Goal: Task Accomplishment & Management: Use online tool/utility

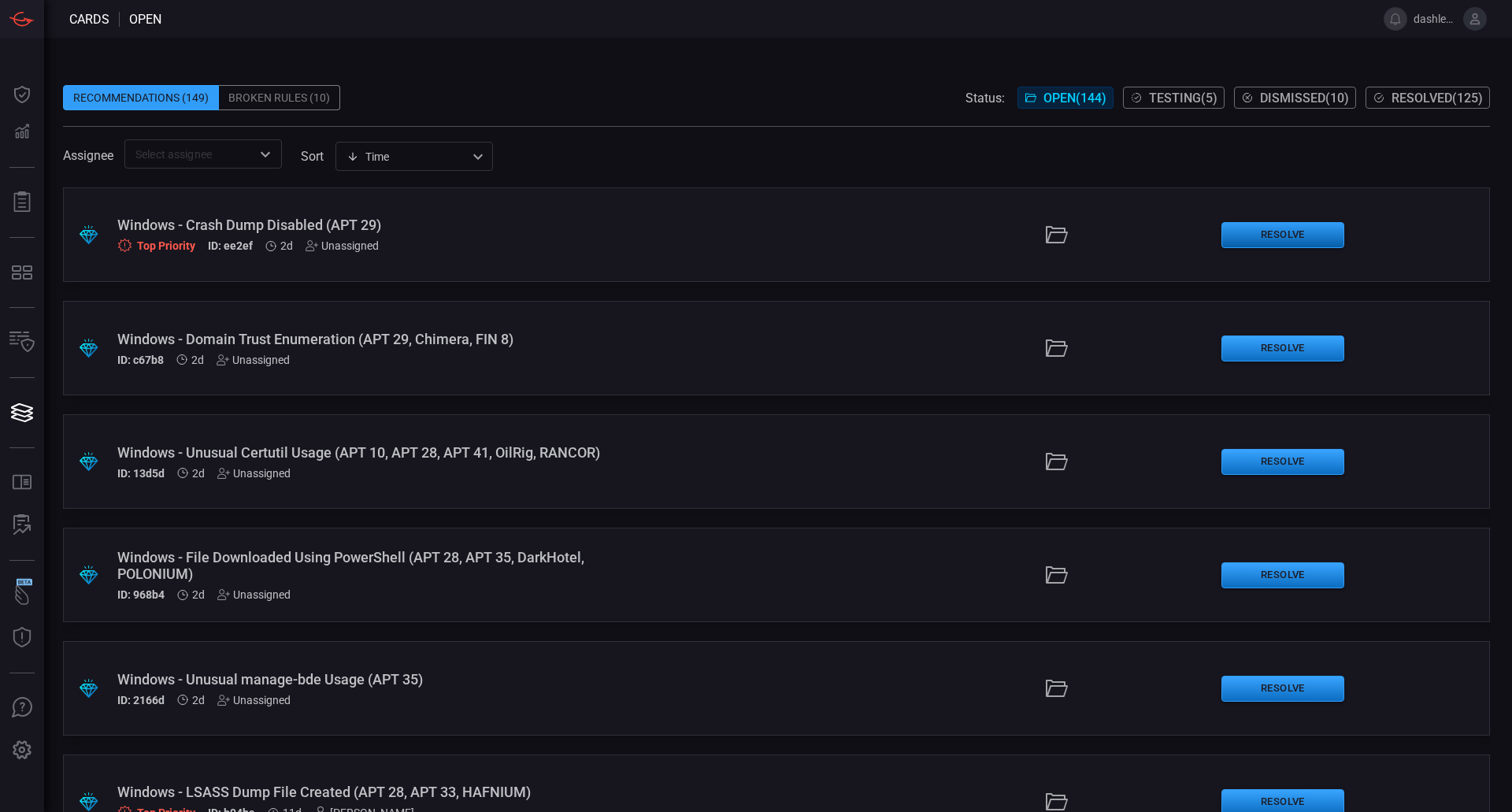
click at [1273, 228] on button "Resolve" at bounding box center [1283, 235] width 123 height 26
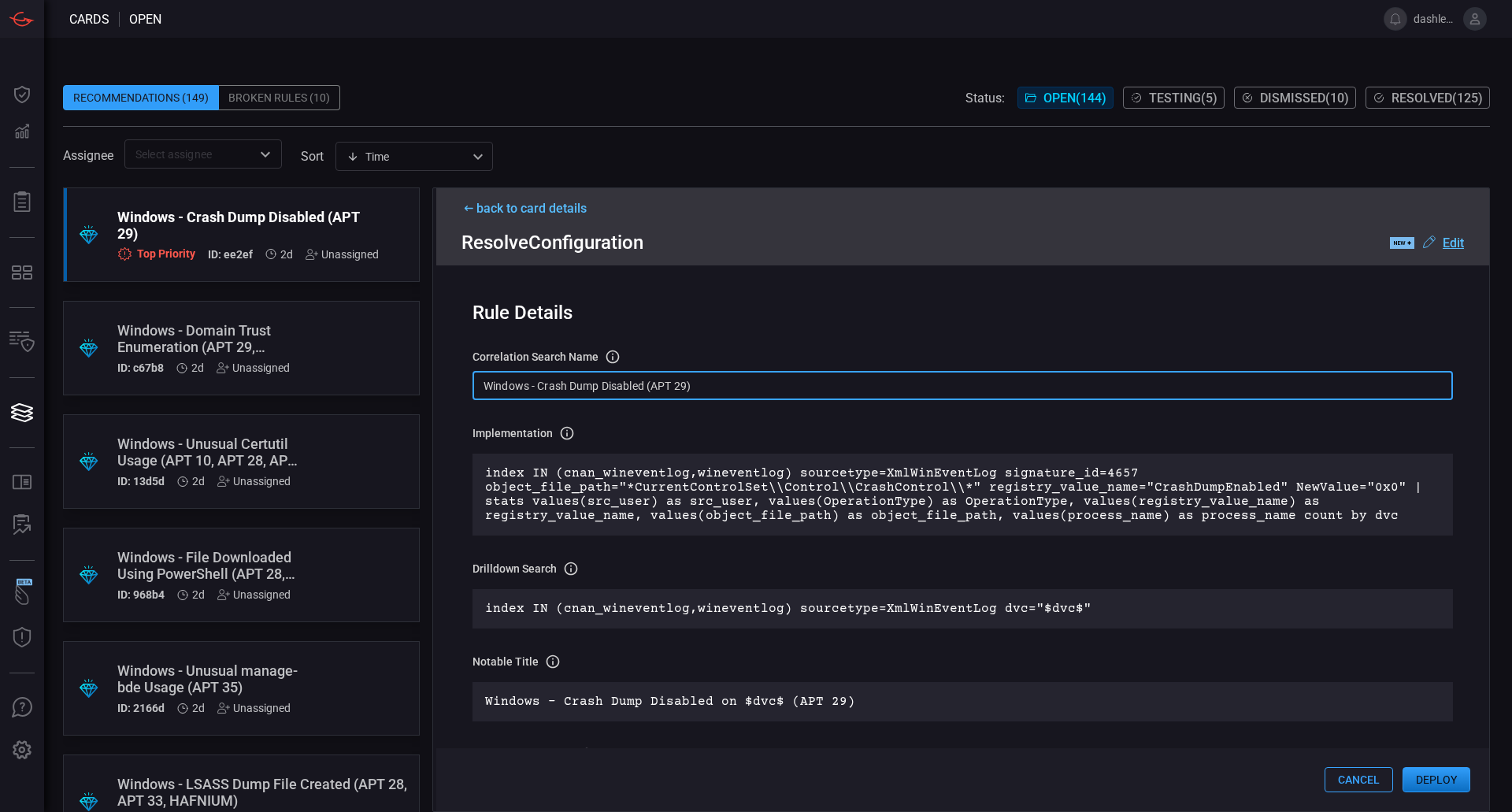
drag, startPoint x: 714, startPoint y: 384, endPoint x: 540, endPoint y: 384, distance: 174.0
click at [540, 384] on input "Windows - Crash Dump Disabled (APT 29)" at bounding box center [963, 385] width 981 height 29
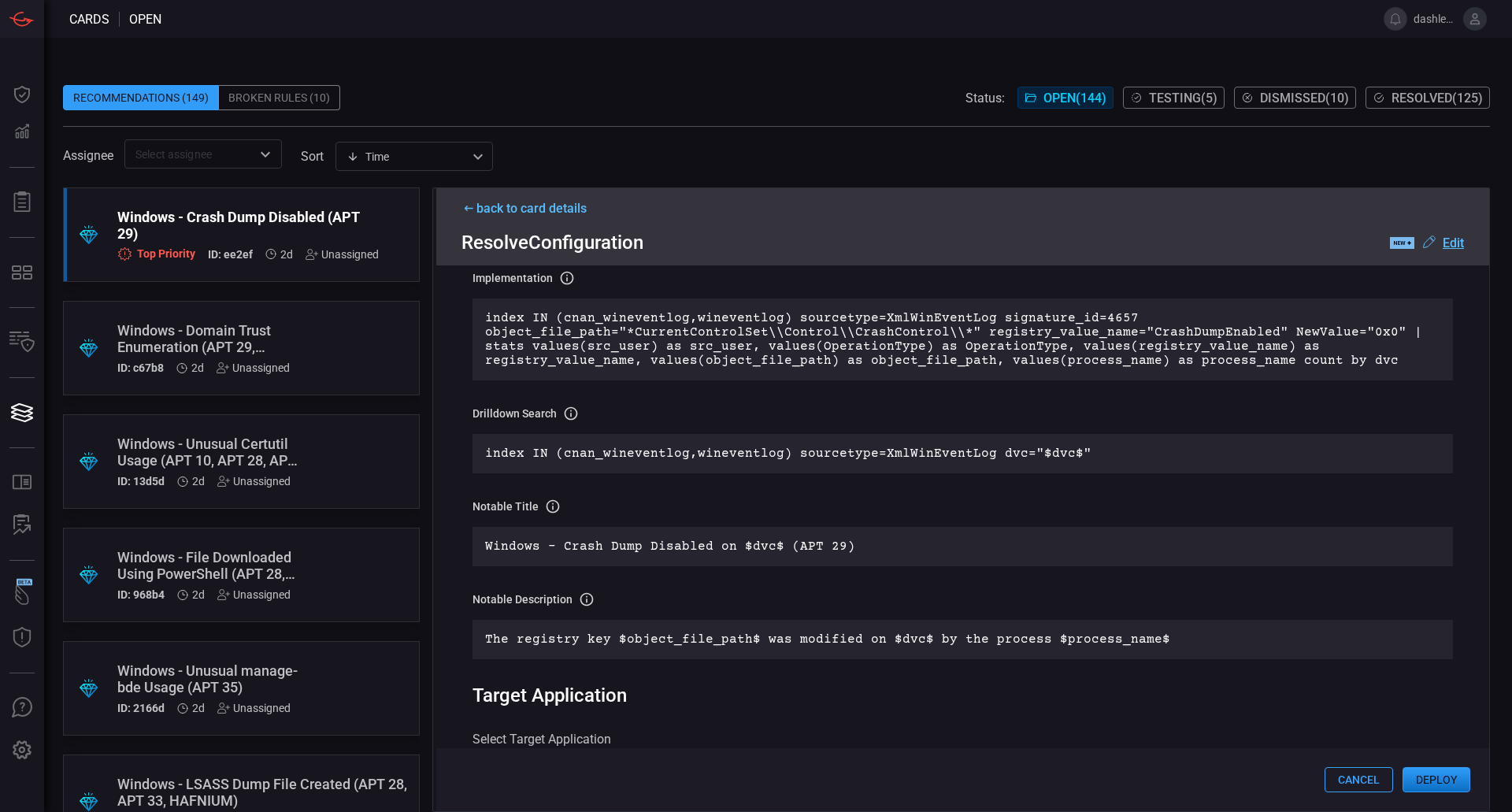
scroll to position [156, 0]
click at [236, 357] on div "Windows - Domain Trust Enumeration (APT 29, Chimera, FIN 8) ID: c67b8 2d Unassi…" at bounding box center [212, 348] width 189 height 52
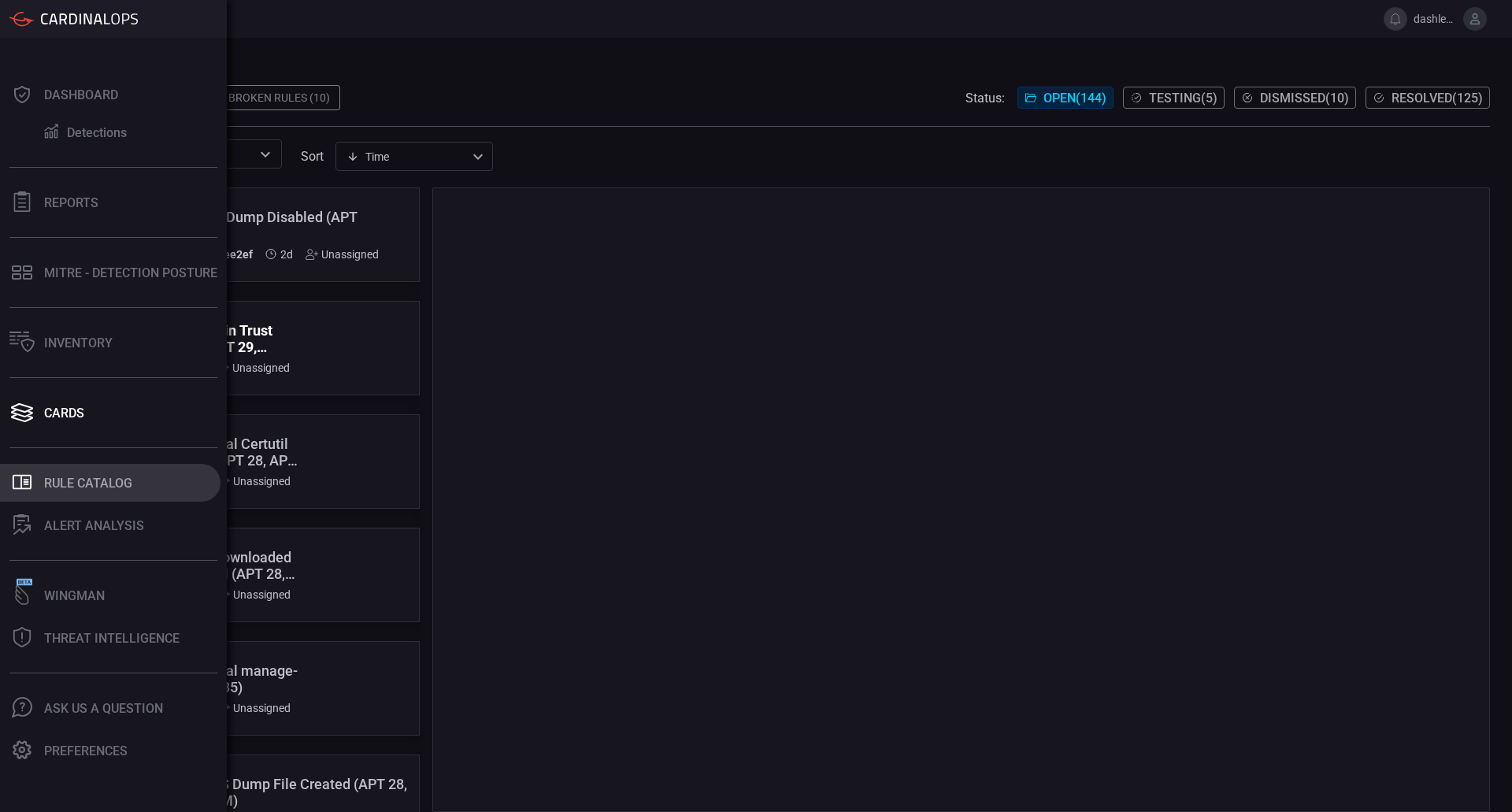
click at [109, 483] on div "Rule Catalog" at bounding box center [88, 482] width 88 height 15
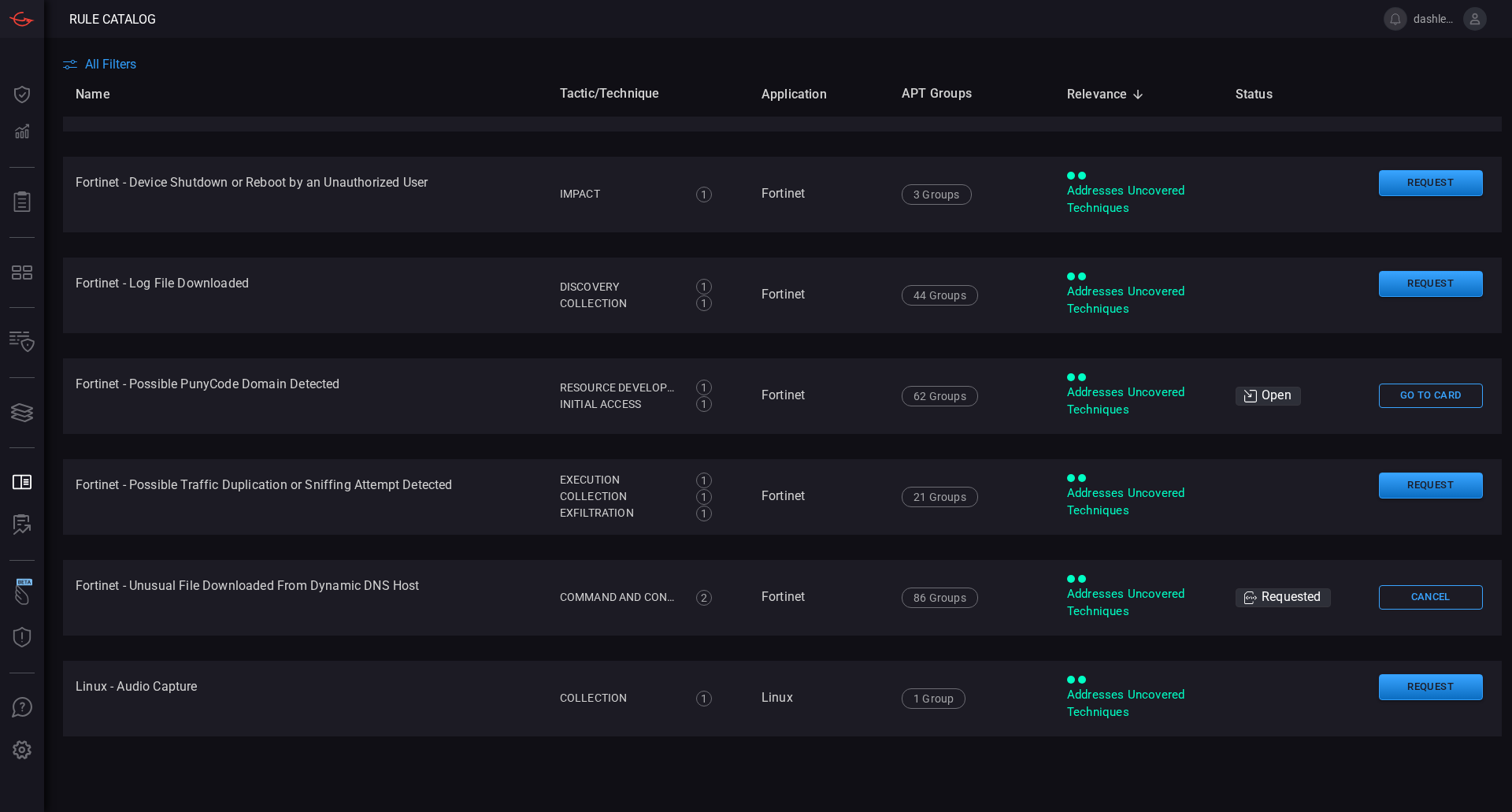
scroll to position [4408, 0]
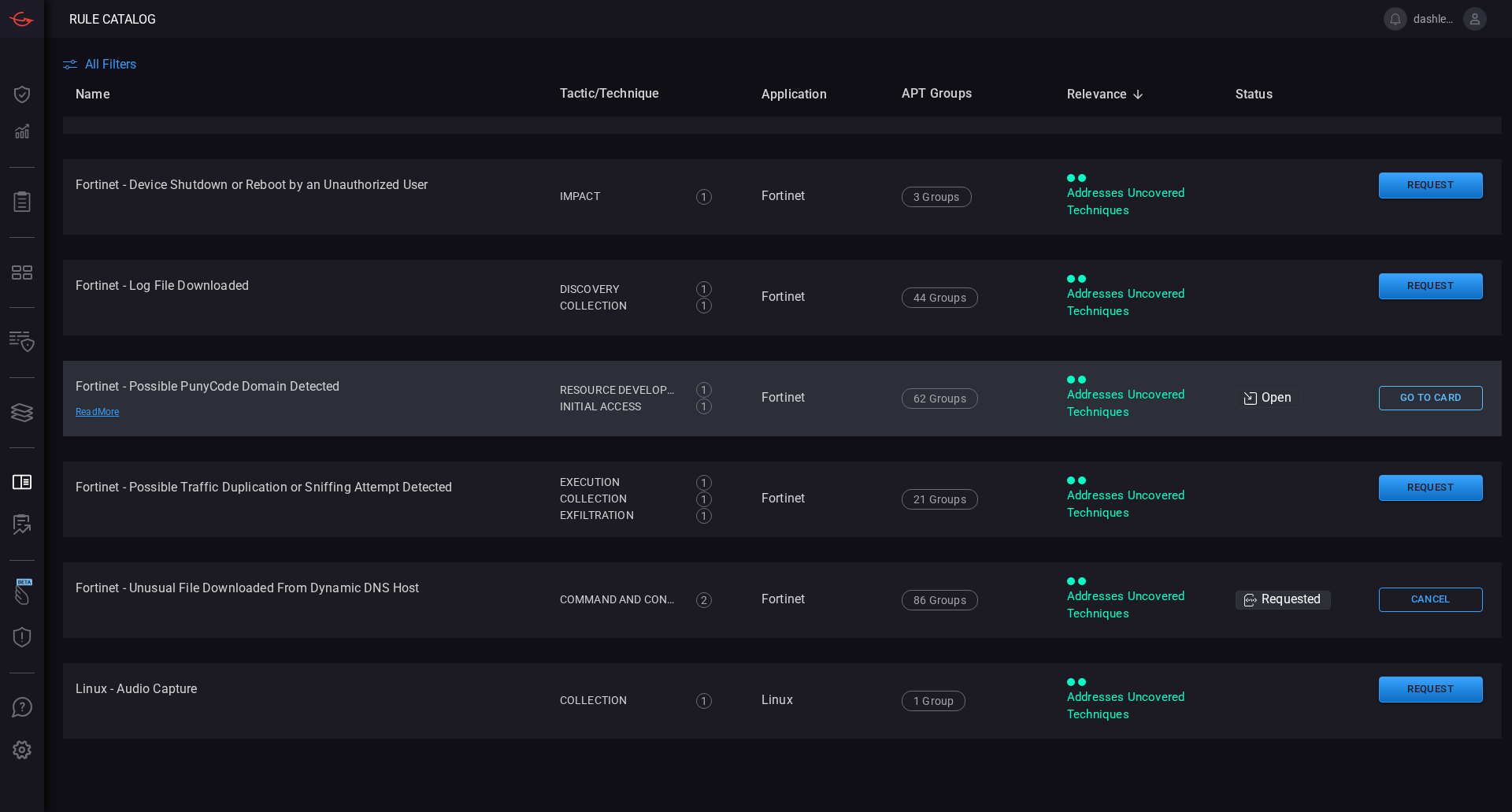
click at [1420, 404] on button "Go To Card" at bounding box center [1431, 397] width 104 height 25
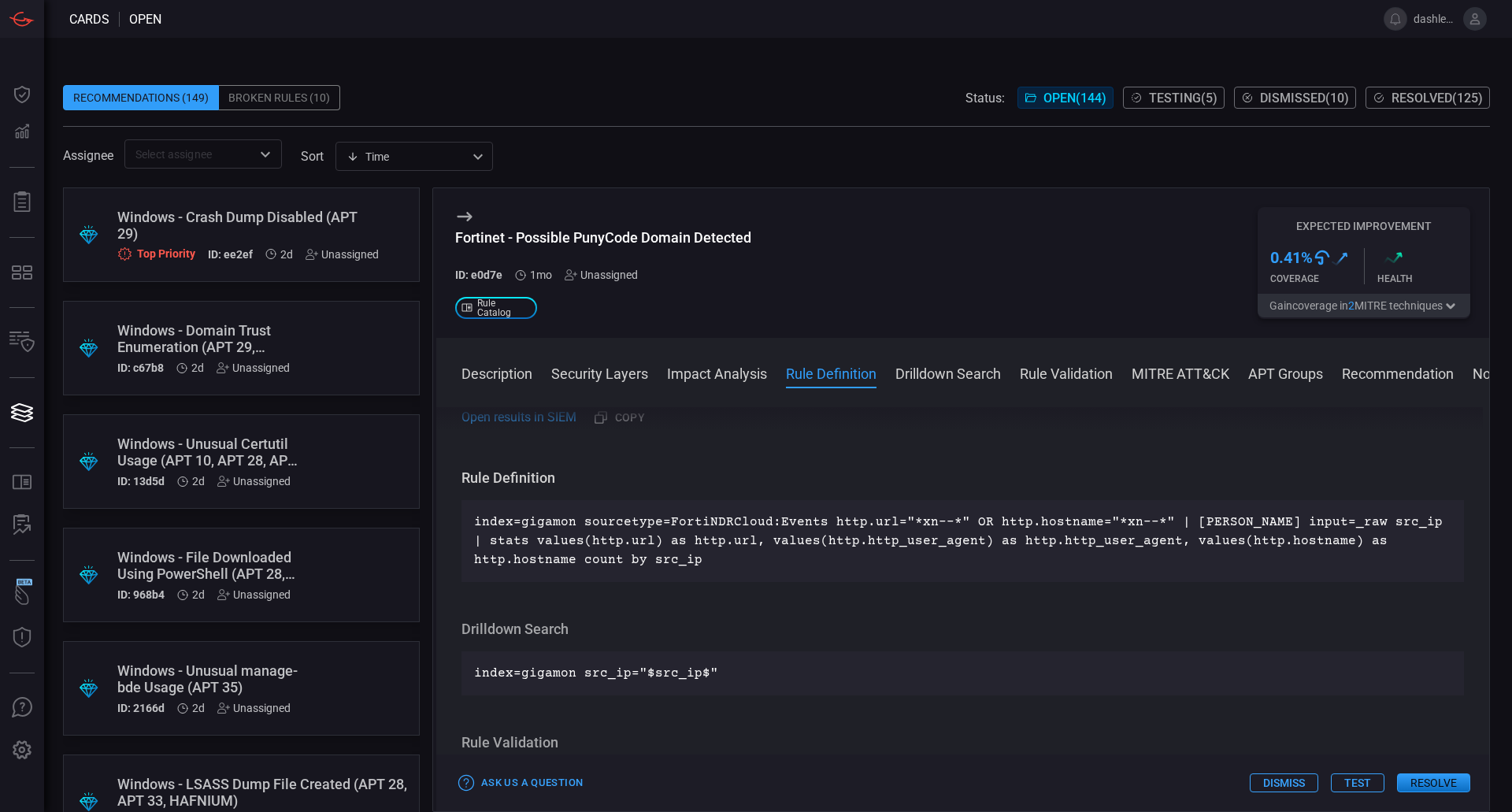
scroll to position [614, 0]
click at [228, 545] on div ".suggested_cards_icon{fill:url(#suggested_cards_icon);} Windows - File Download…" at bounding box center [242, 574] width 357 height 94
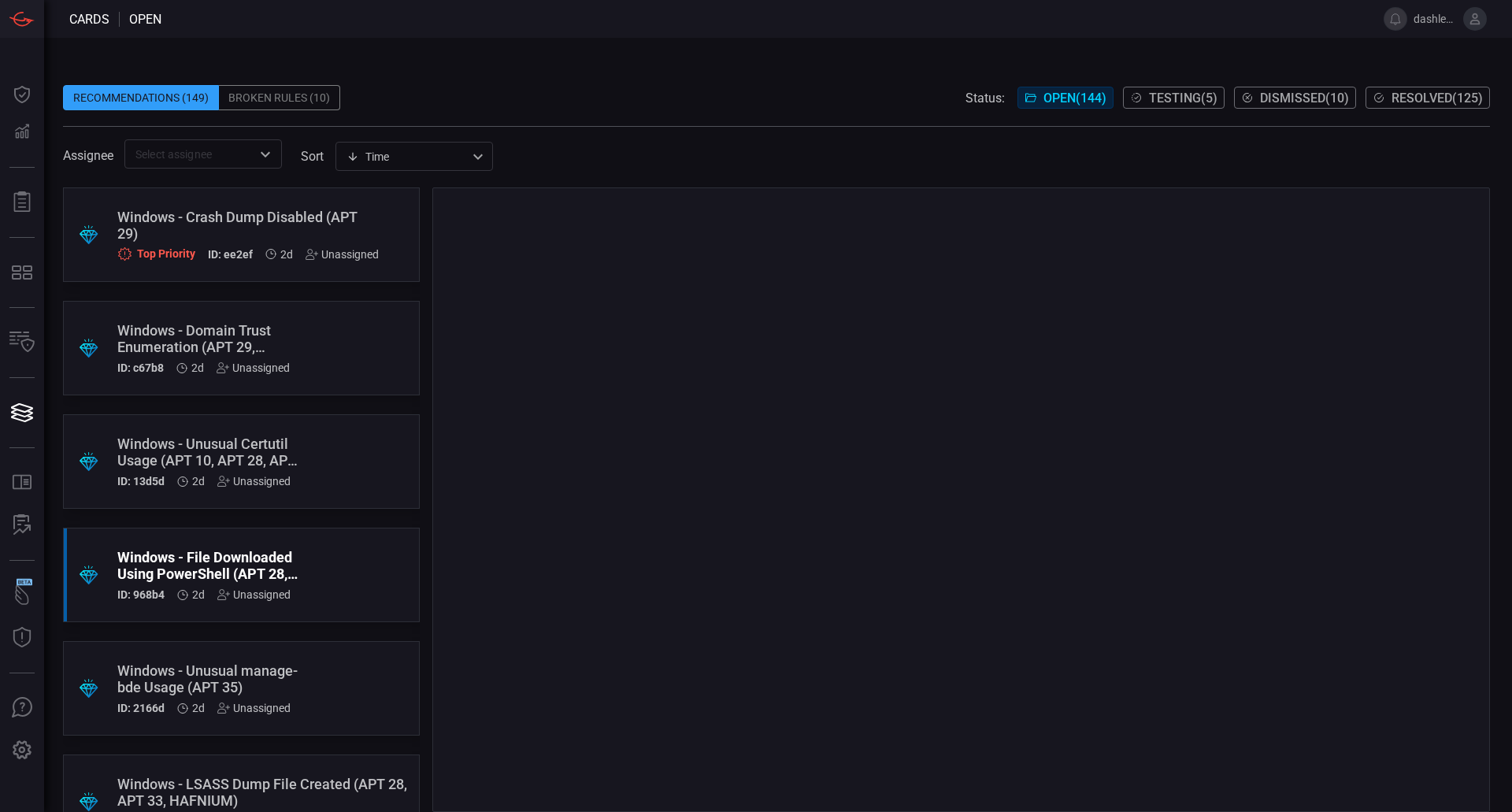
click at [916, 564] on div at bounding box center [961, 500] width 1058 height 624
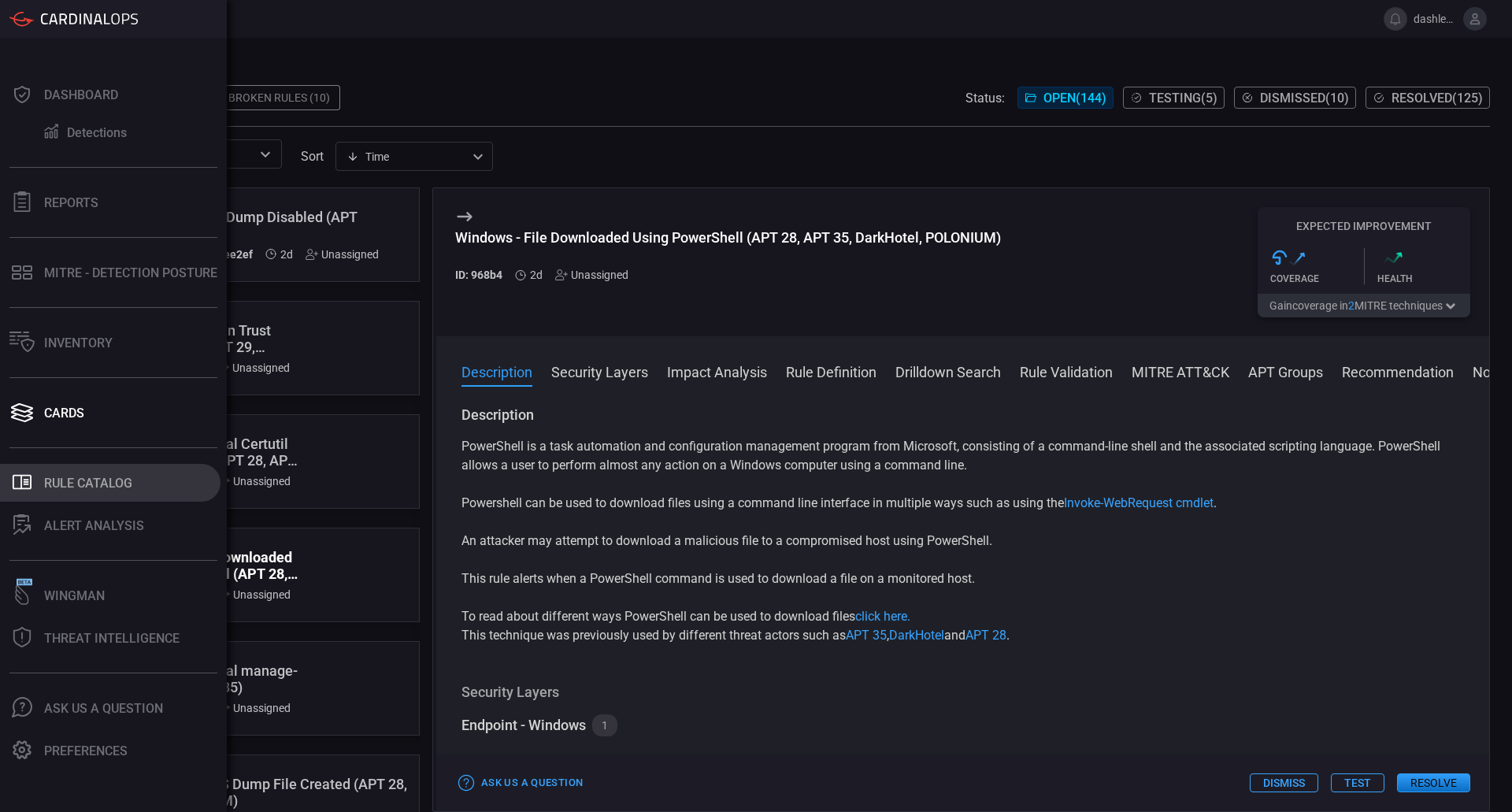
click at [30, 470] on button ".st0_rule_catalog_icon{fill: currentColor;} Rule Catalog" at bounding box center [110, 482] width 221 height 38
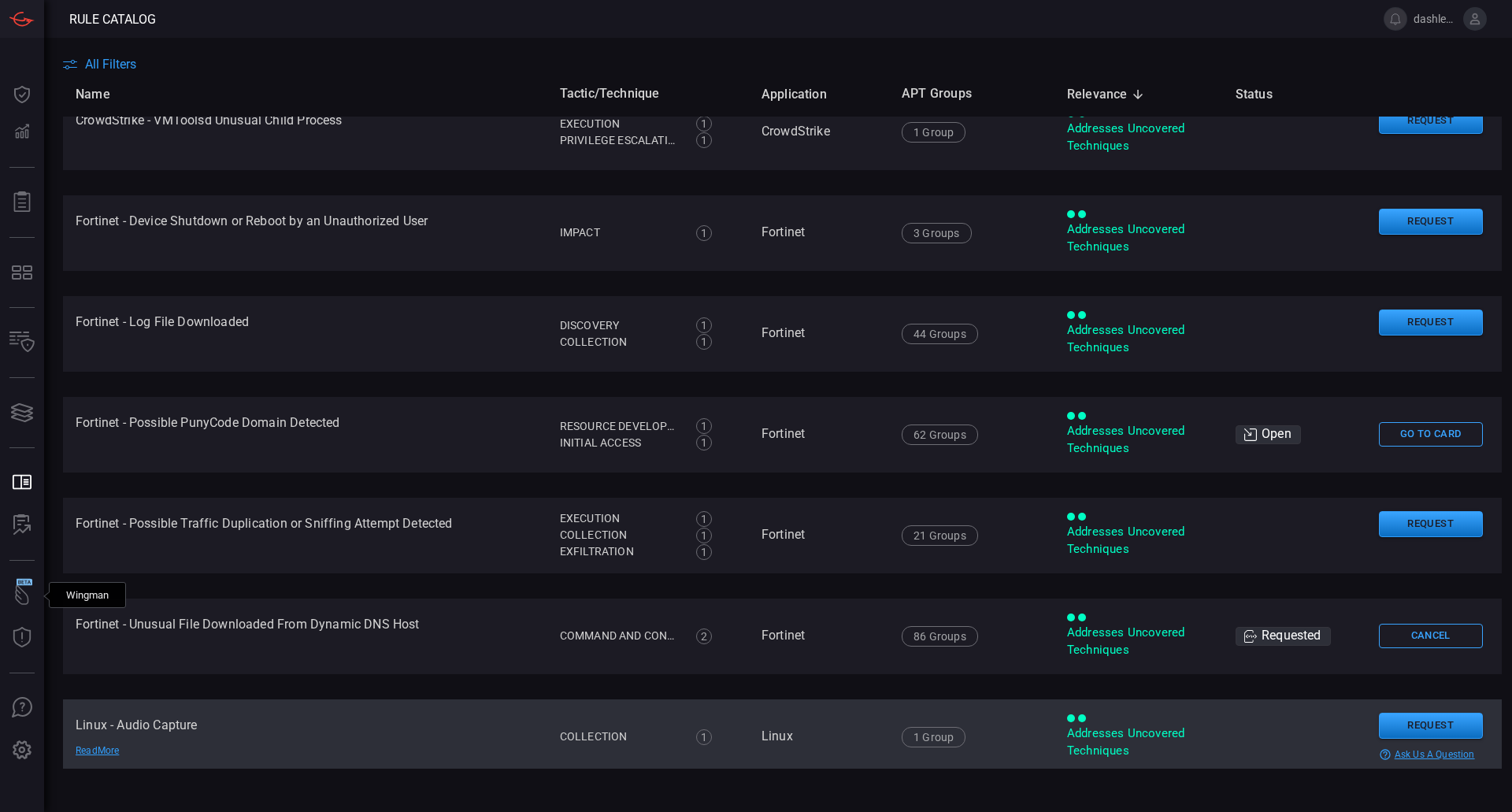
scroll to position [4444, 0]
